Goal: Complete application form

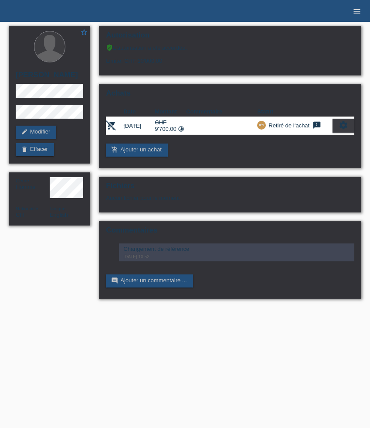
click at [360, 13] on icon "menu" at bounding box center [357, 11] width 9 height 9
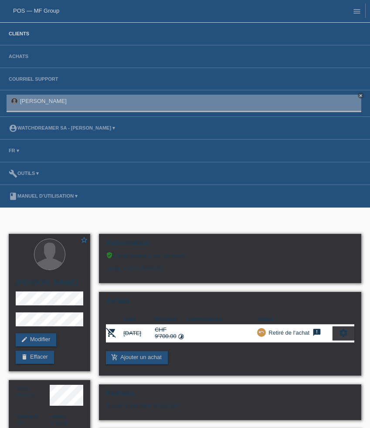
click at [27, 33] on link "Clients" at bounding box center [18, 33] width 29 height 5
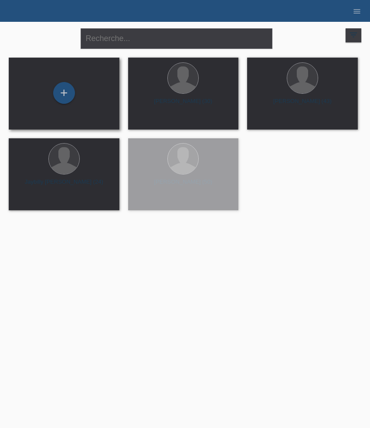
click at [75, 87] on div "+" at bounding box center [64, 93] width 97 height 23
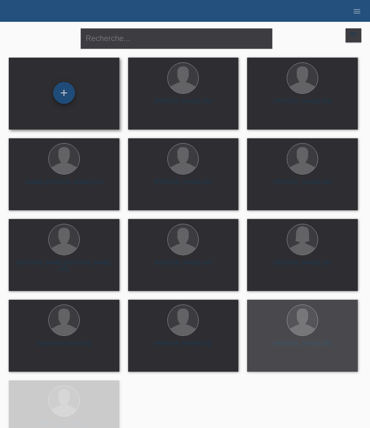
click at [67, 91] on div "+" at bounding box center [64, 93] width 22 height 22
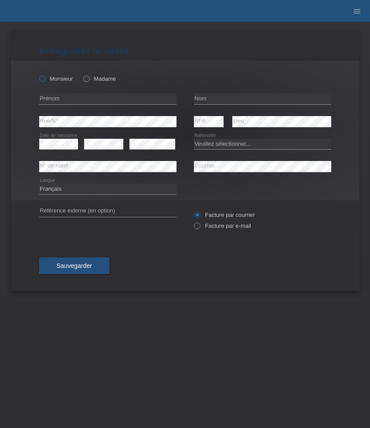
click at [57, 75] on label "Monsieur" at bounding box center [56, 78] width 34 height 7
click at [45, 75] on input "Monsieur" at bounding box center [42, 78] width 6 height 6
radio input "true"
click at [96, 101] on input "text" at bounding box center [107, 98] width 137 height 11
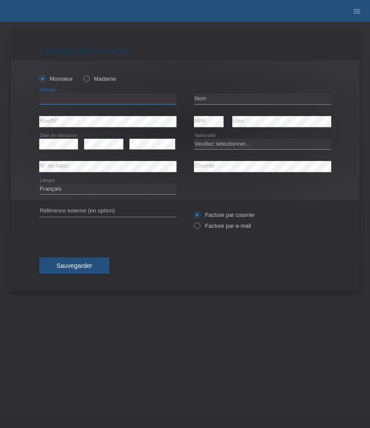
paste input "[PERSON_NAME]"
type input "[PERSON_NAME]"
click at [245, 99] on input "text" at bounding box center [262, 98] width 137 height 11
paste input "Bouchaïb"
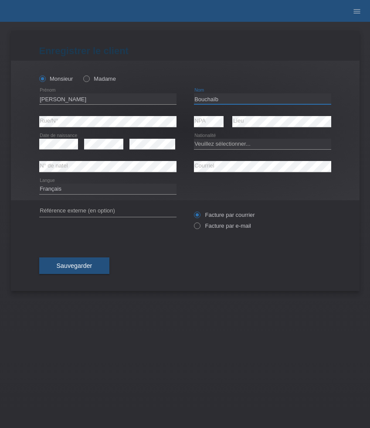
type input "Bouchaïb"
click at [226, 147] on select "Veuillez sélectionner... Suisse Allemagne Autriche Liechtenstein ------------ A…" at bounding box center [262, 144] width 137 height 10
select select "CH"
click at [194, 139] on select "Veuillez sélectionner... Suisse Allemagne Autriche Liechtenstein ------------ A…" at bounding box center [262, 144] width 137 height 10
click at [224, 227] on label "Facture par e-mail" at bounding box center [222, 225] width 57 height 7
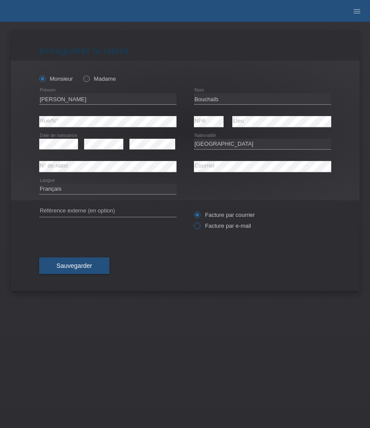
click at [200, 227] on input "Facture par e-mail" at bounding box center [197, 227] width 6 height 11
radio input "true"
click at [82, 267] on span "Sauvegarder" at bounding box center [75, 265] width 36 height 7
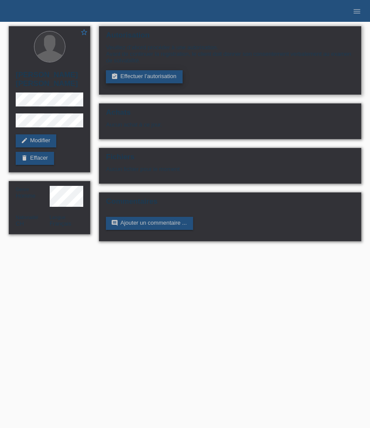
click at [159, 78] on link "assignment_turned_in Effectuer l’autorisation" at bounding box center [144, 76] width 76 height 13
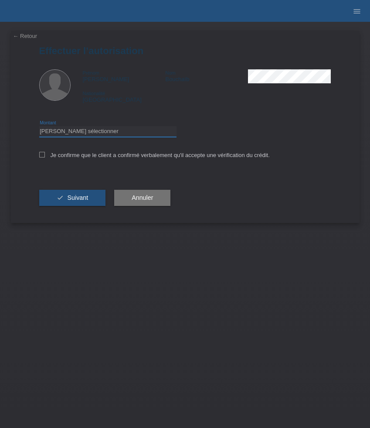
click at [98, 135] on select "Veuillez sélectionner CHF 1.00 - CHF 499.00 CHF 500.00 - CHF 1'999.00 CHF 2'000…" at bounding box center [107, 131] width 137 height 10
select select "3"
click at [39, 127] on select "Veuillez sélectionner CHF 1.00 - CHF 499.00 CHF 500.00 - CHF 1'999.00 CHF 2'000…" at bounding box center [107, 131] width 137 height 10
click at [65, 156] on label "Je confirme que le client a confirmé verbalement qu'il accepte une vérification…" at bounding box center [154, 155] width 231 height 7
click at [45, 156] on input "Je confirme que le client a confirmé verbalement qu'il accepte une vérification…" at bounding box center [42, 155] width 6 height 6
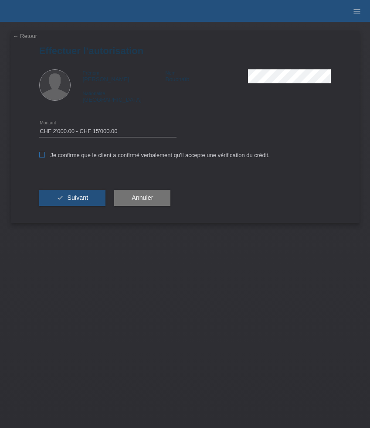
checkbox input "true"
click at [72, 196] on span "Suivant" at bounding box center [77, 197] width 21 height 7
